Goal: Entertainment & Leisure: Browse casually

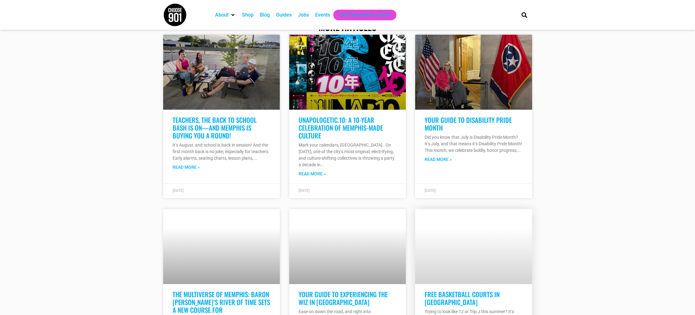
scroll to position [1043, 0]
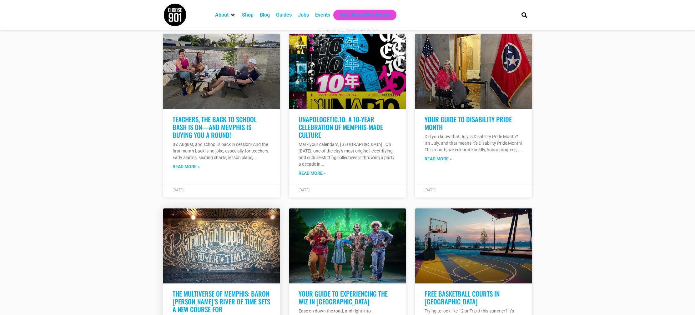
click at [231, 260] on link at bounding box center [221, 246] width 117 height 75
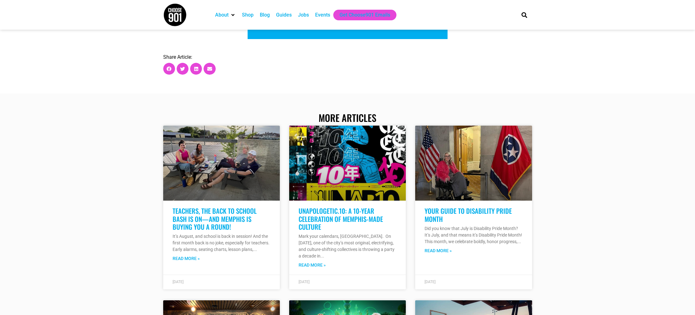
scroll to position [1801, 0]
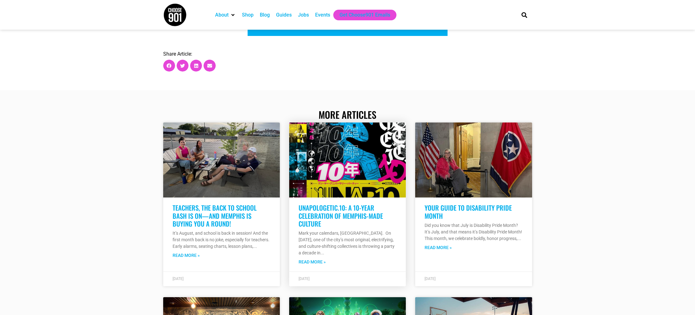
click at [342, 197] on link at bounding box center [347, 160] width 117 height 75
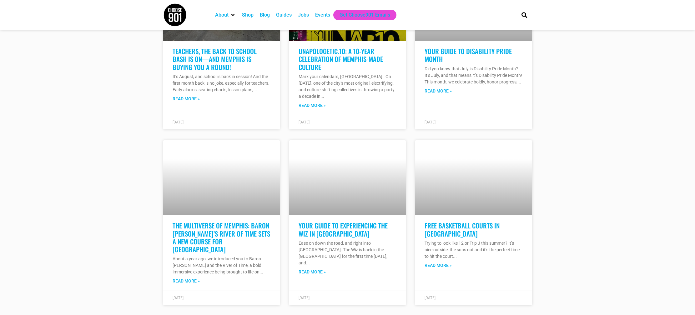
scroll to position [1649, 0]
